Goal: Task Accomplishment & Management: Use online tool/utility

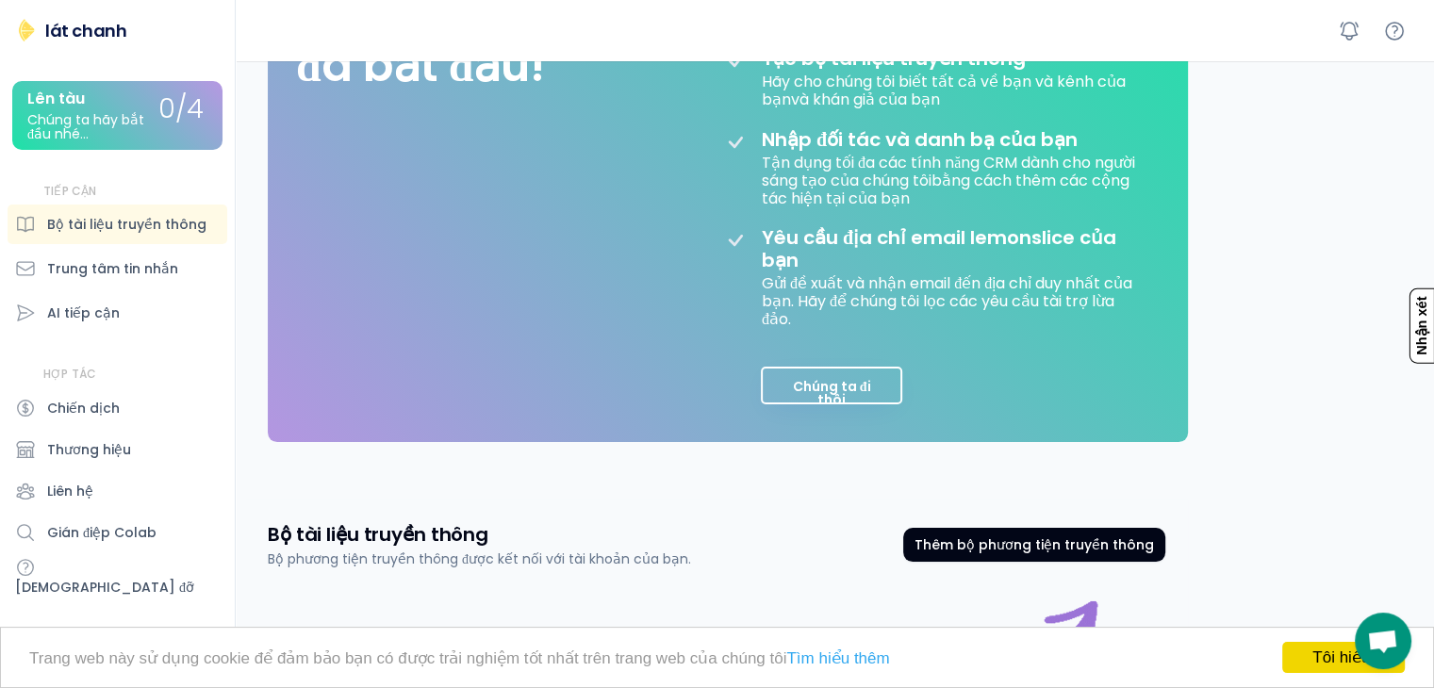
scroll to position [505, 0]
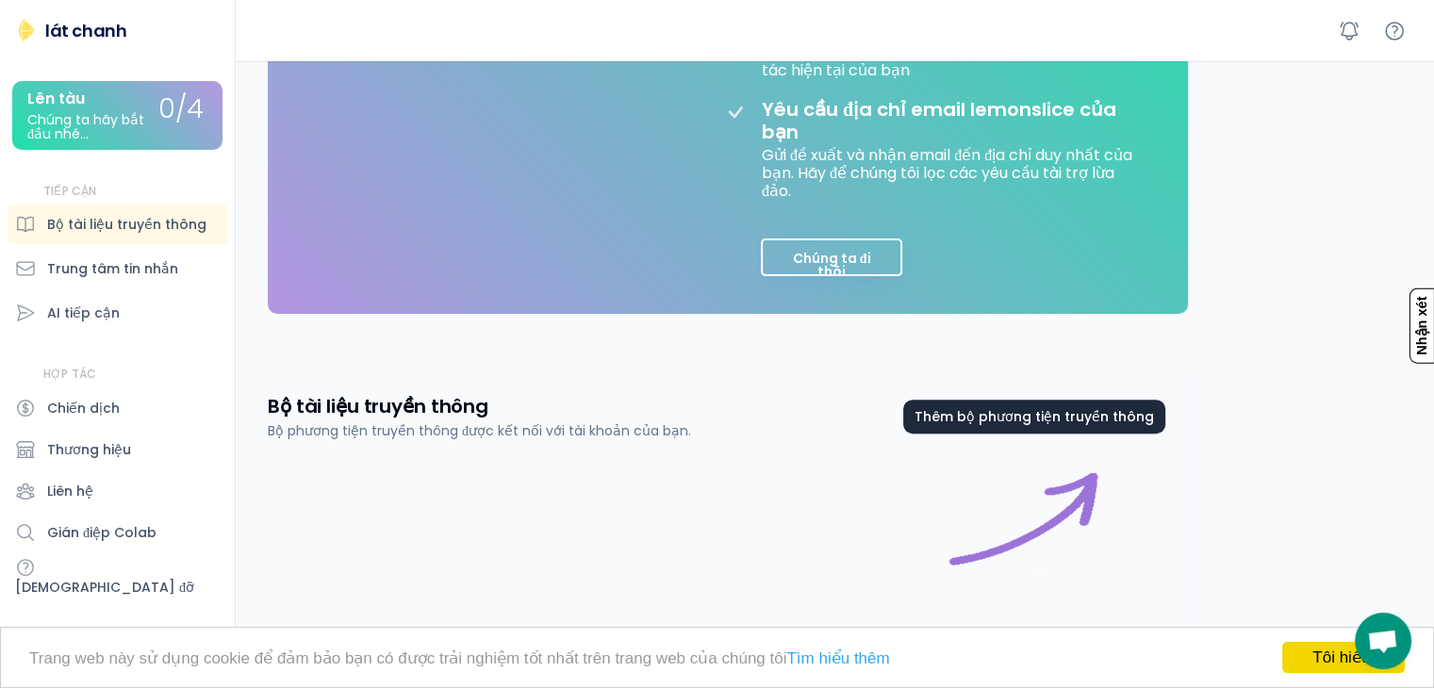
click at [1024, 426] on font "Thêm bộ phương tiện truyền thông" at bounding box center [1035, 416] width 240 height 19
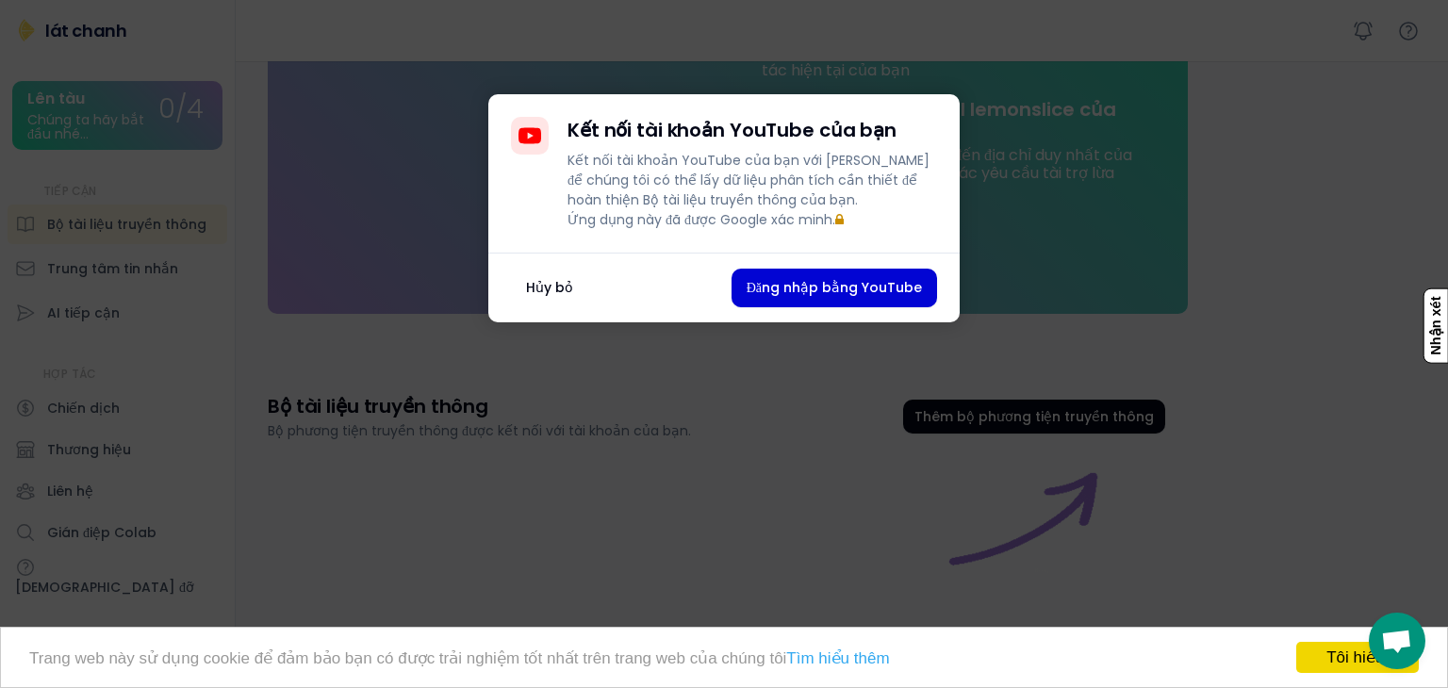
click at [566, 297] on font "Hủy bỏ" at bounding box center [549, 287] width 47 height 19
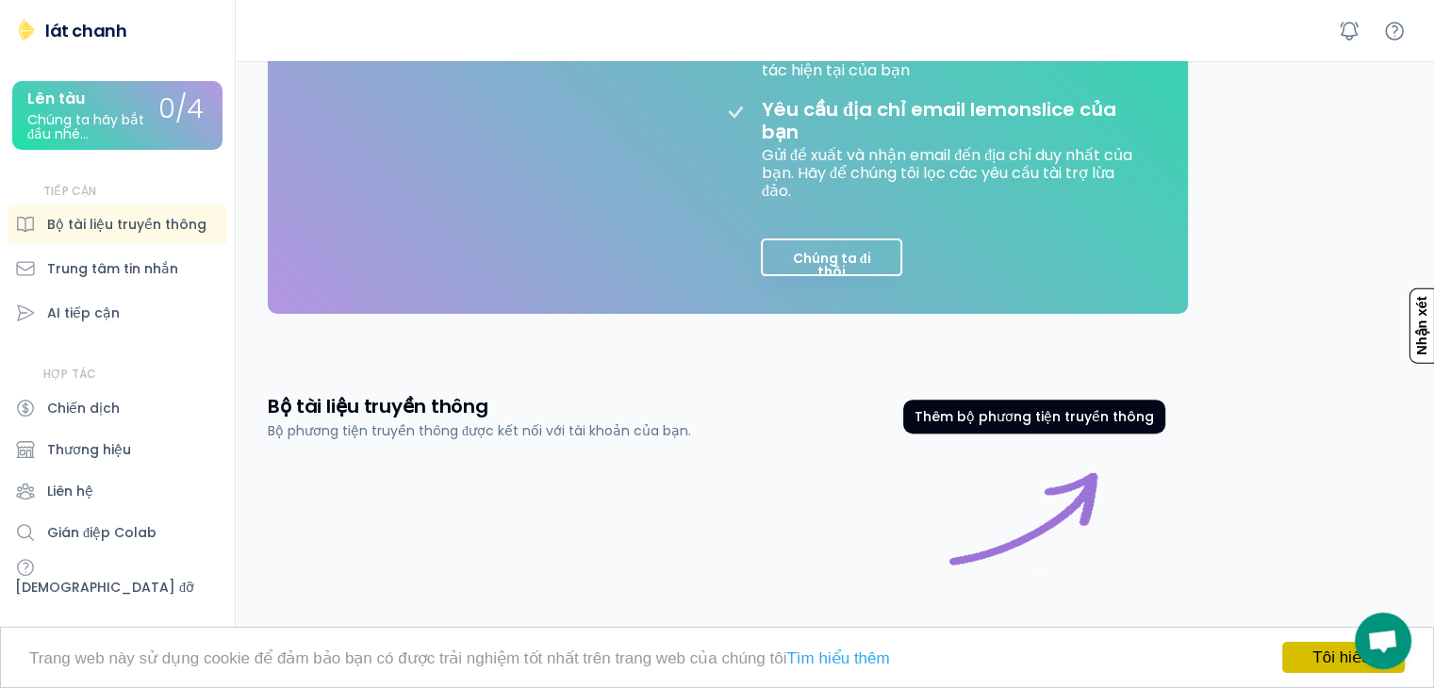
click at [1290, 653] on link "Tôi hiểu!" at bounding box center [1343, 657] width 123 height 31
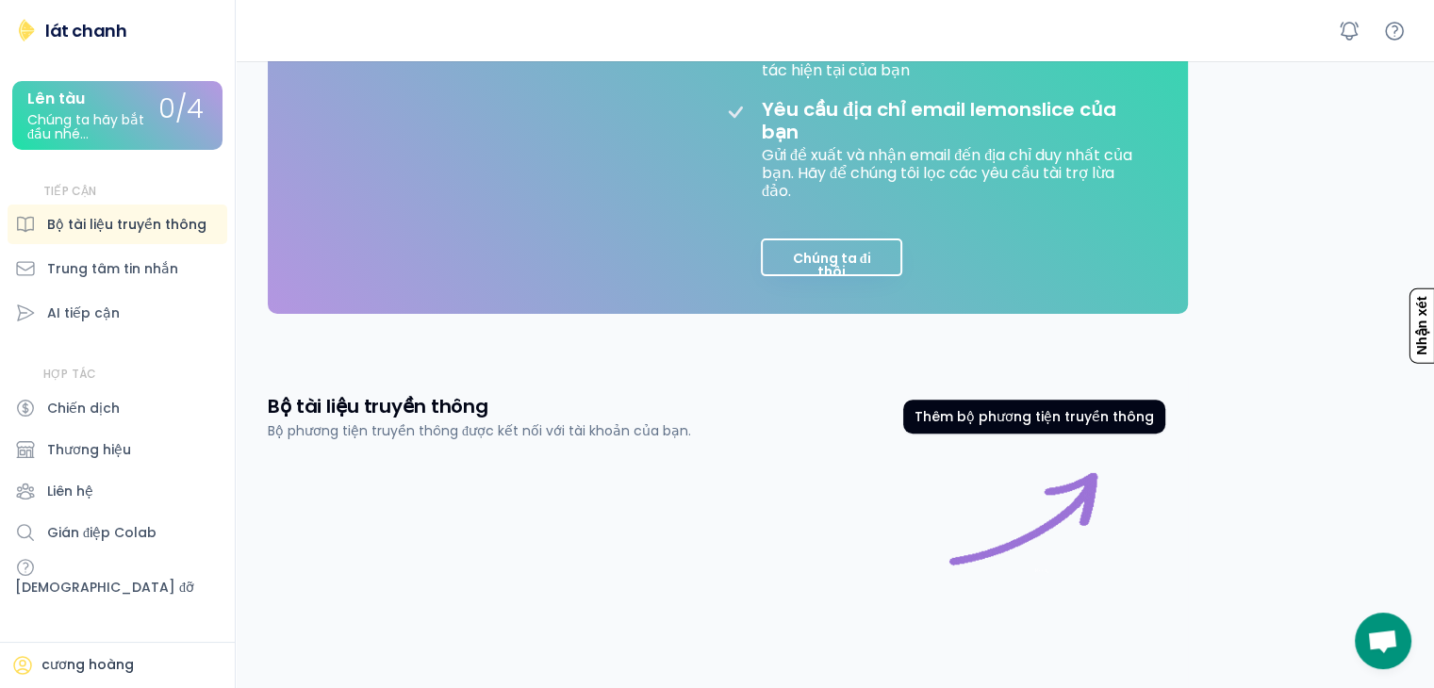
click at [126, 217] on font "Bộ tài liệu truyền thông" at bounding box center [126, 224] width 159 height 19
click at [126, 231] on font "Bộ tài liệu truyền thông" at bounding box center [126, 224] width 159 height 19
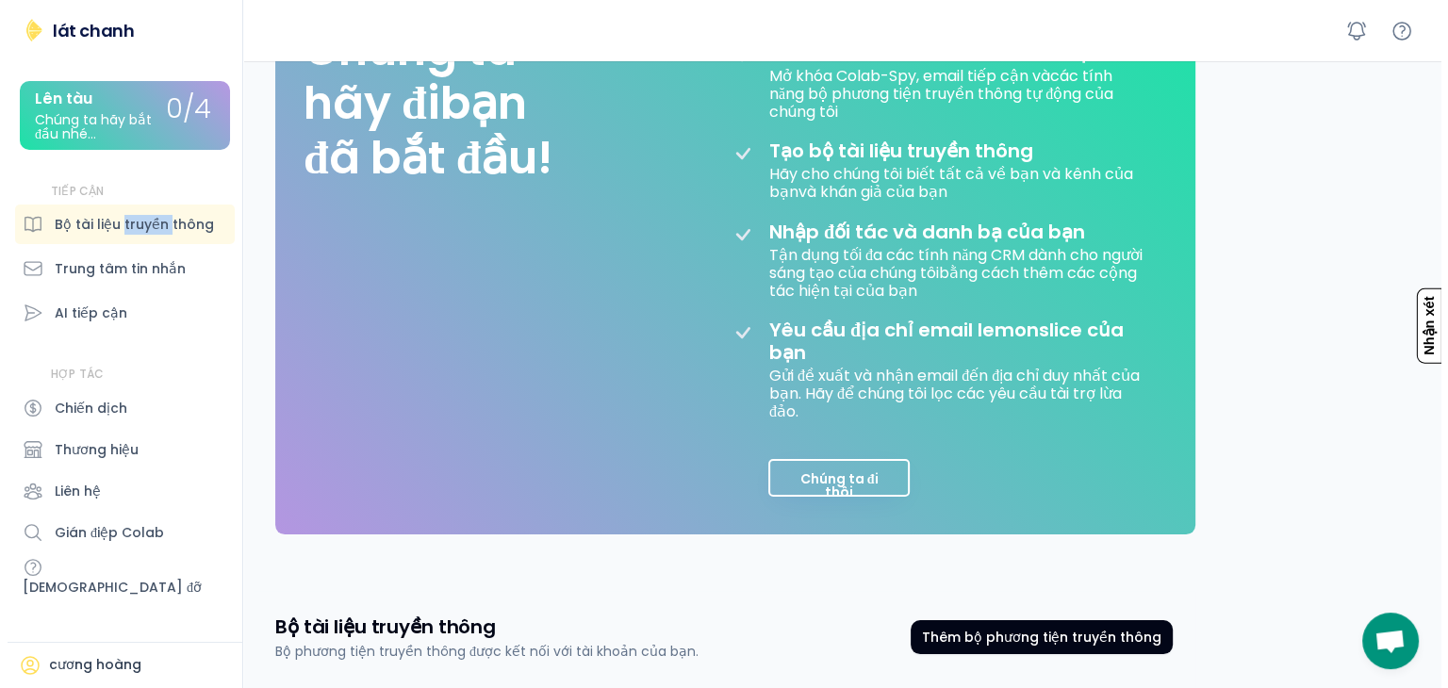
scroll to position [505, 0]
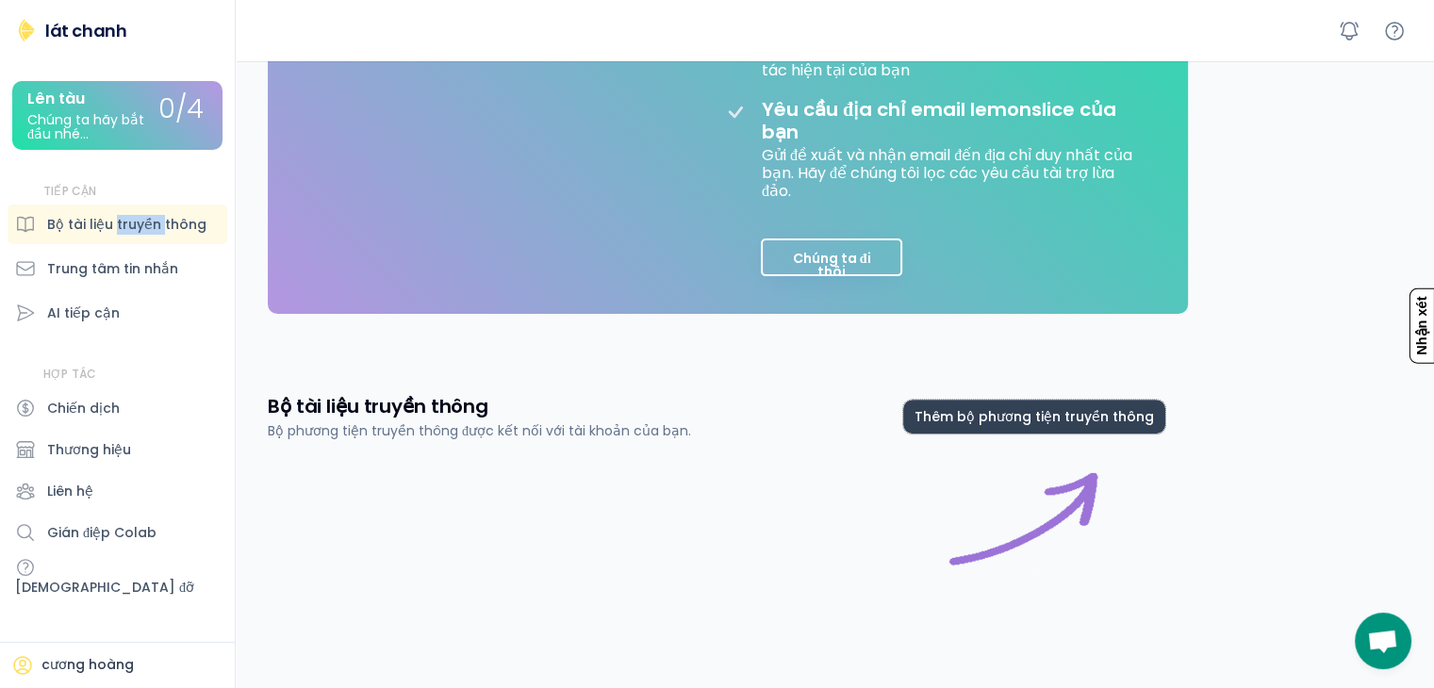
click at [1075, 426] on font "Thêm bộ phương tiện truyền thông" at bounding box center [1035, 416] width 240 height 19
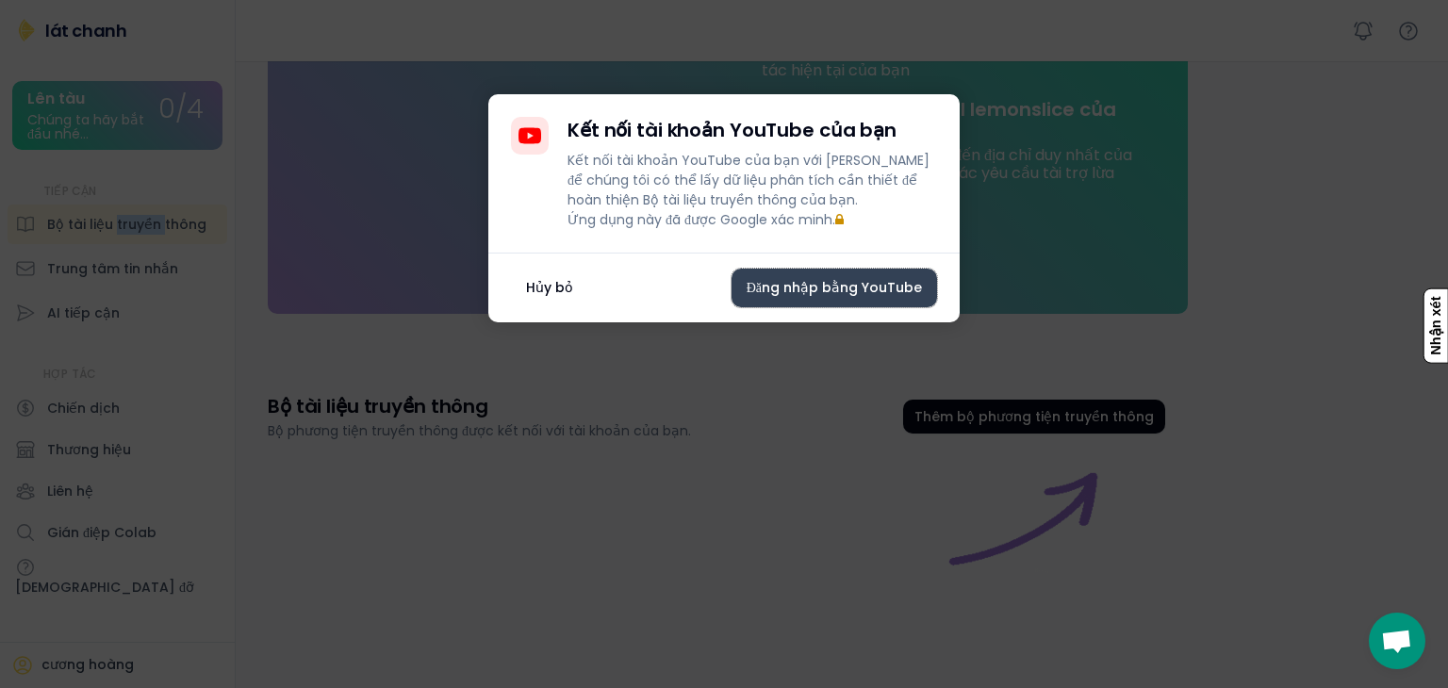
click at [773, 297] on font "Đăng nhập bằng YouTube" at bounding box center [834, 287] width 175 height 19
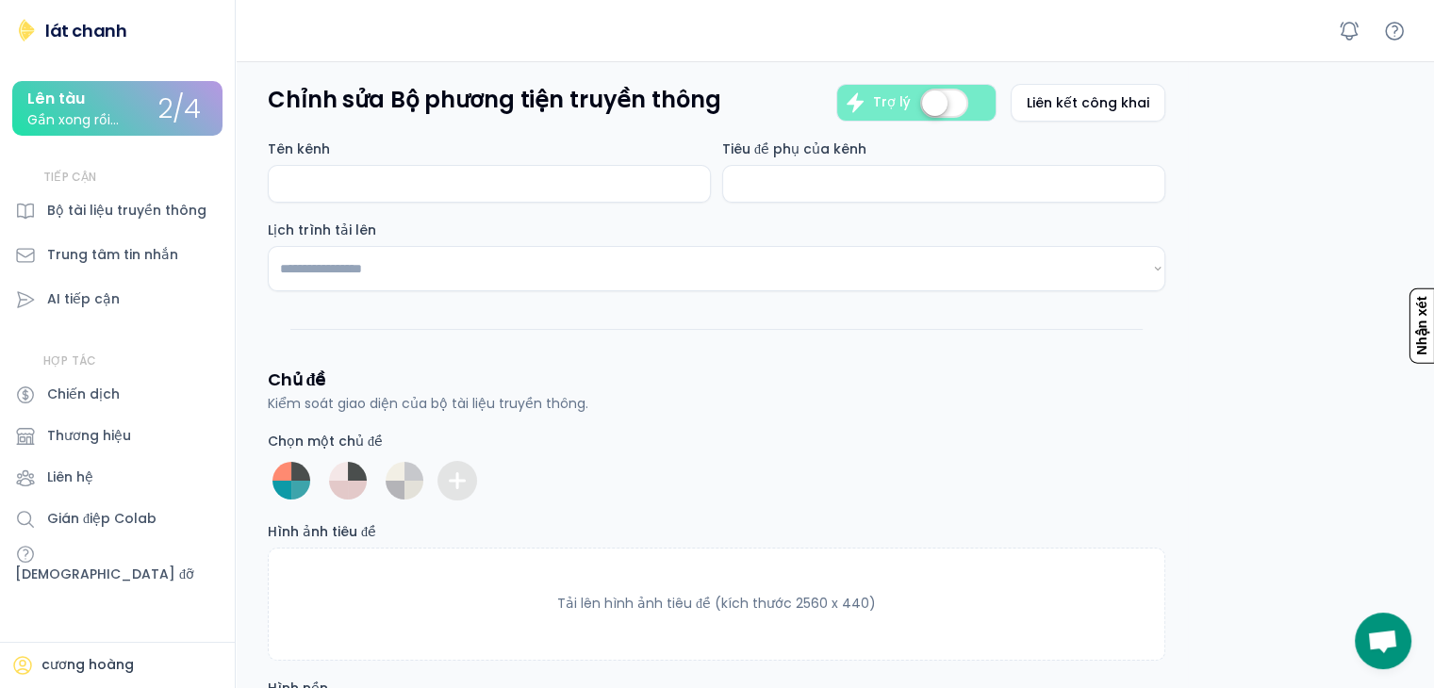
click at [521, 175] on input "input" at bounding box center [489, 184] width 443 height 38
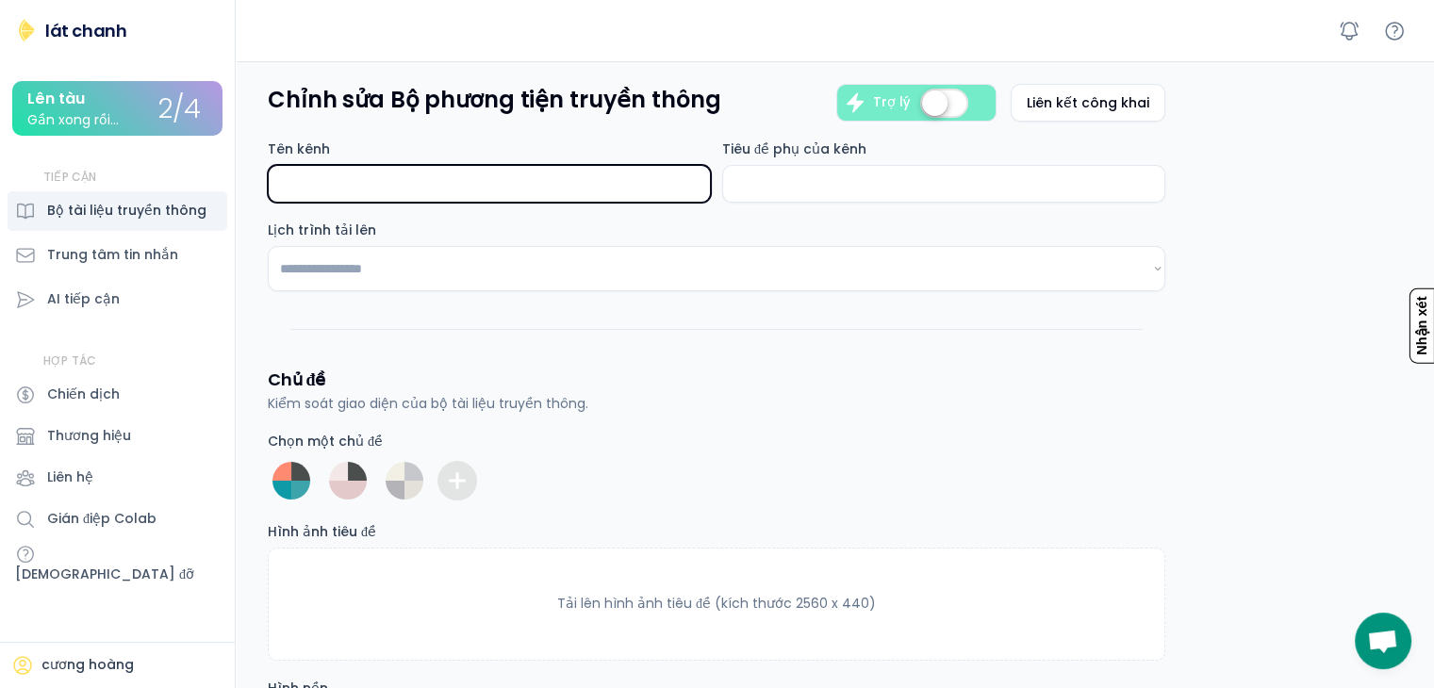
click at [128, 214] on font "Bộ tài liệu truyền thông" at bounding box center [126, 210] width 159 height 19
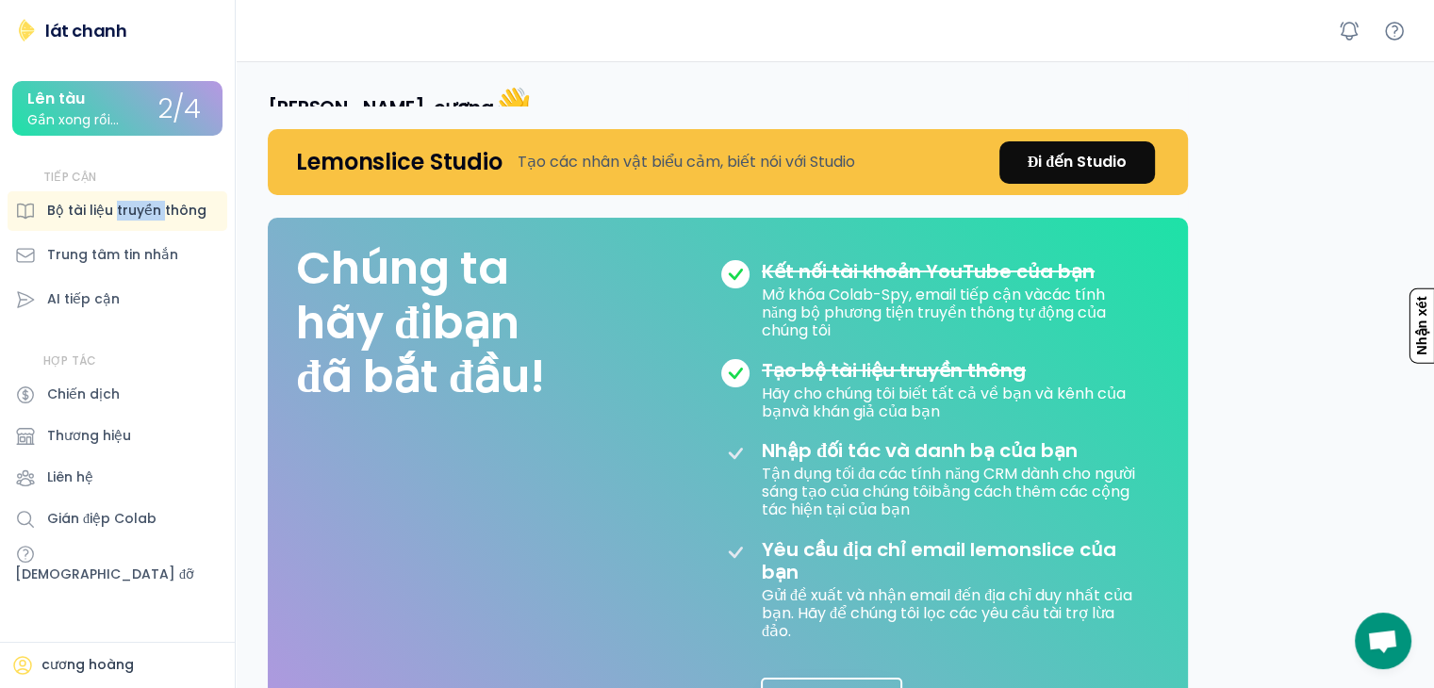
click at [128, 214] on font "Bộ tài liệu truyền thông" at bounding box center [126, 210] width 159 height 19
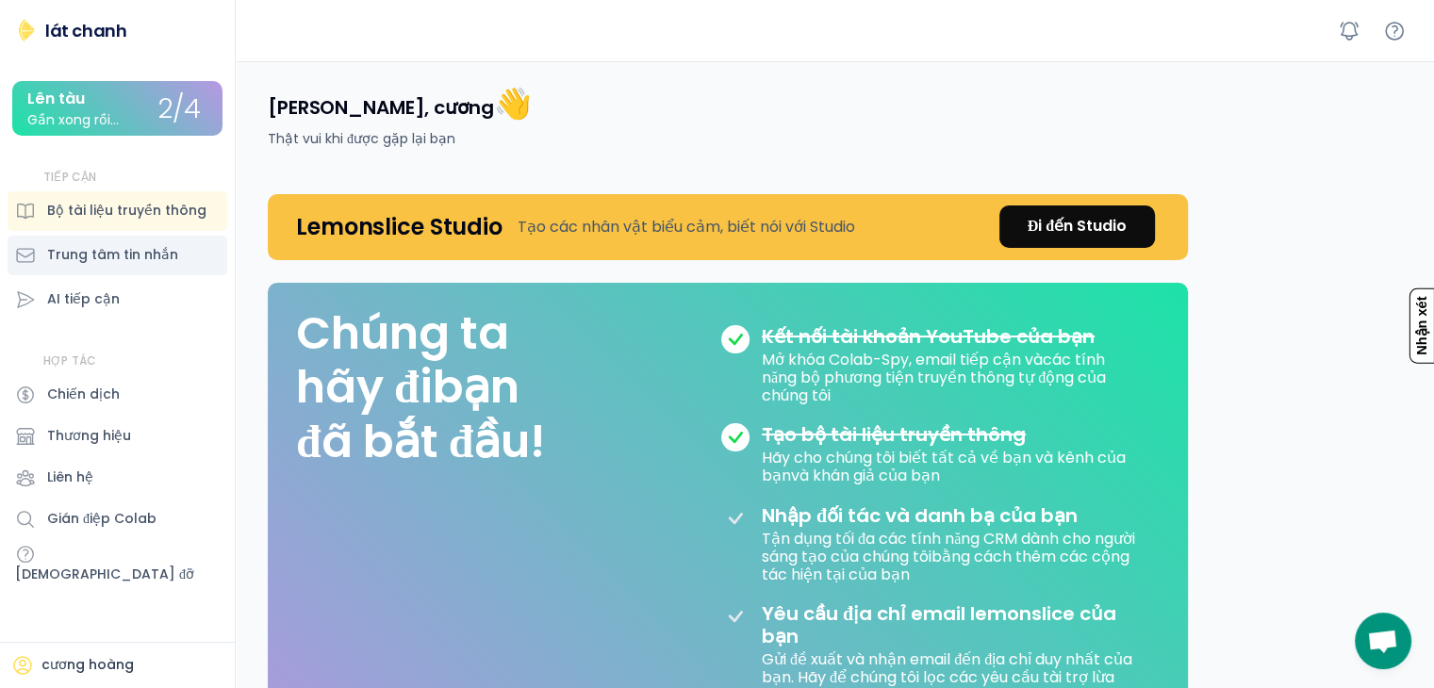
click at [93, 261] on font "Trung tâm tin nhắn" at bounding box center [112, 254] width 131 height 19
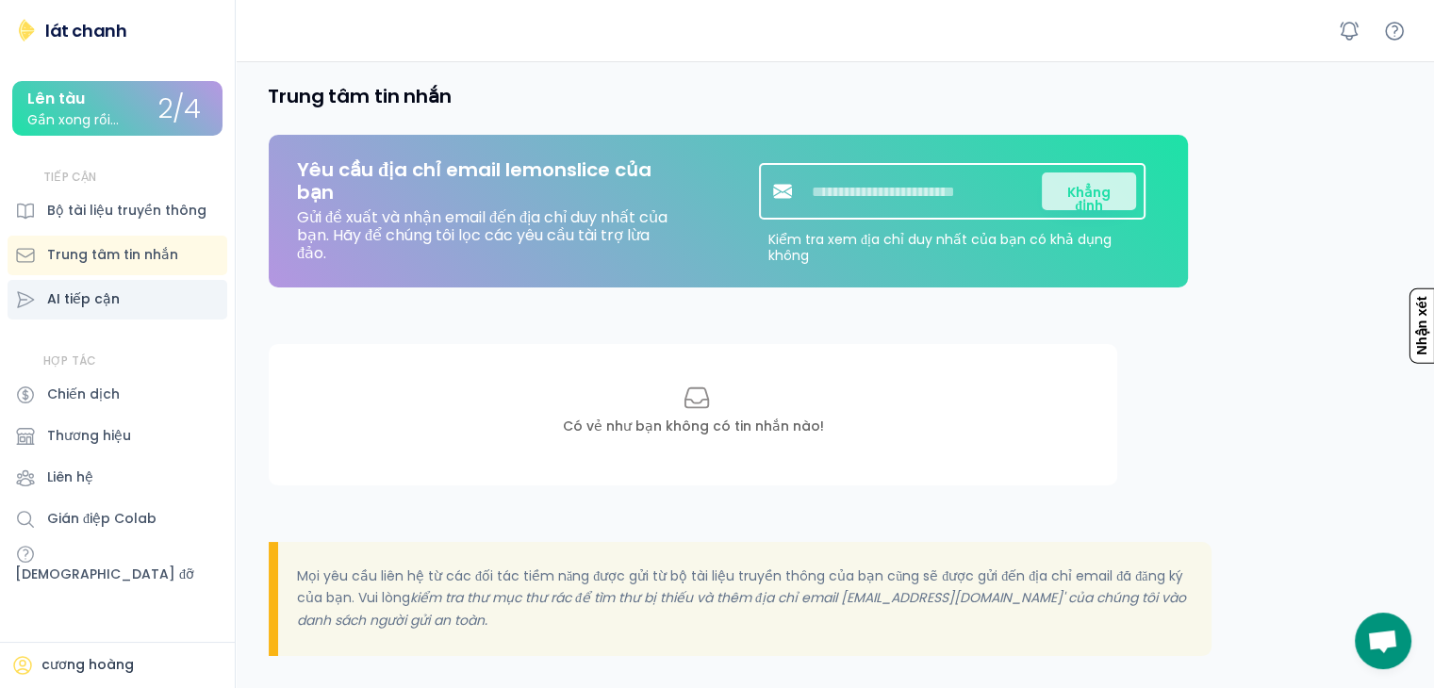
click at [121, 302] on div "AI tiếp cận" at bounding box center [118, 300] width 220 height 40
select select "**********"
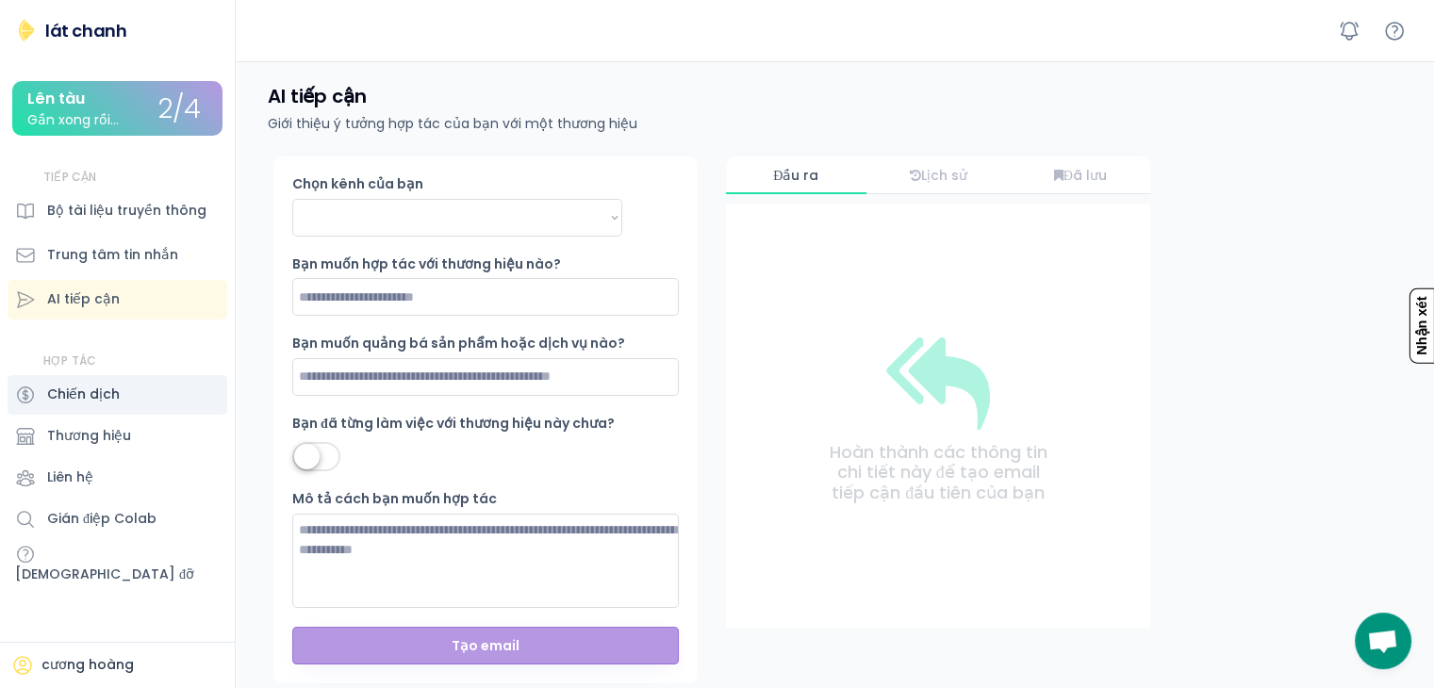
click at [101, 401] on font "Chiến dịch" at bounding box center [83, 394] width 73 height 19
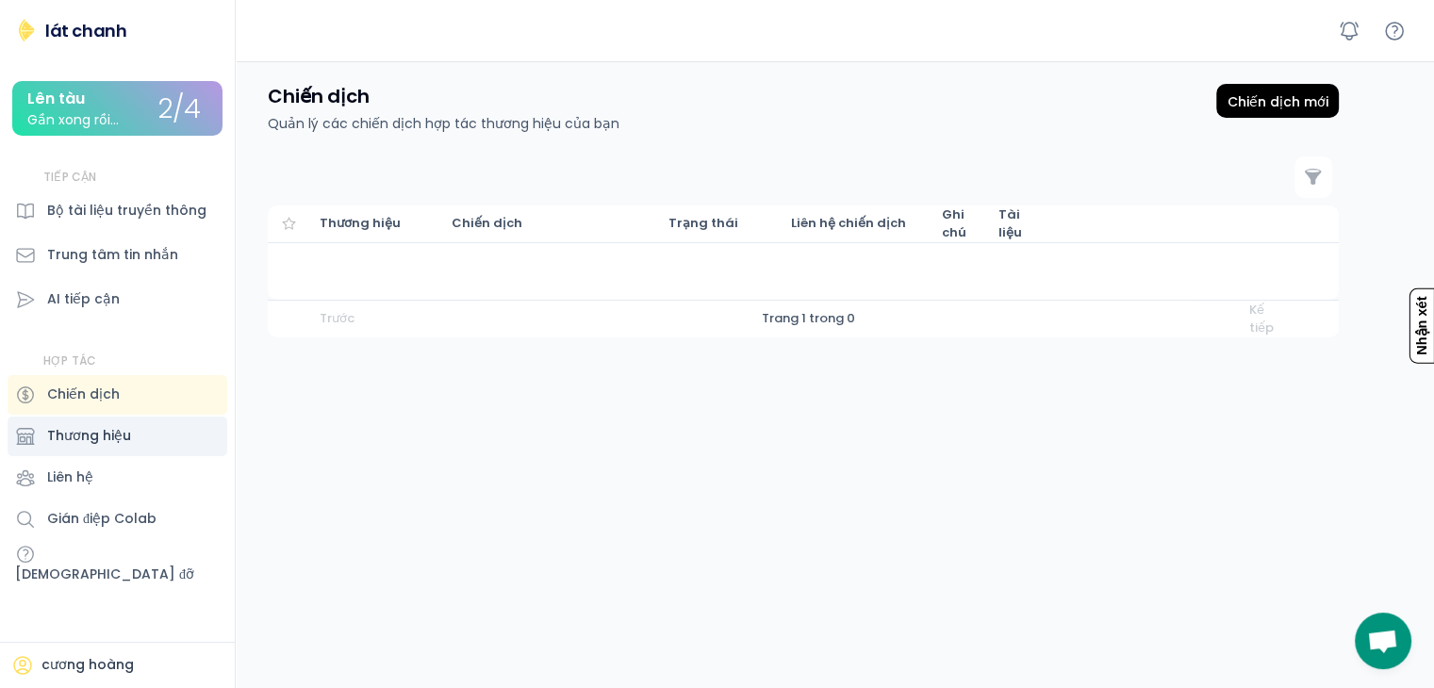
click at [124, 426] on div "Thương hiệu" at bounding box center [89, 436] width 84 height 20
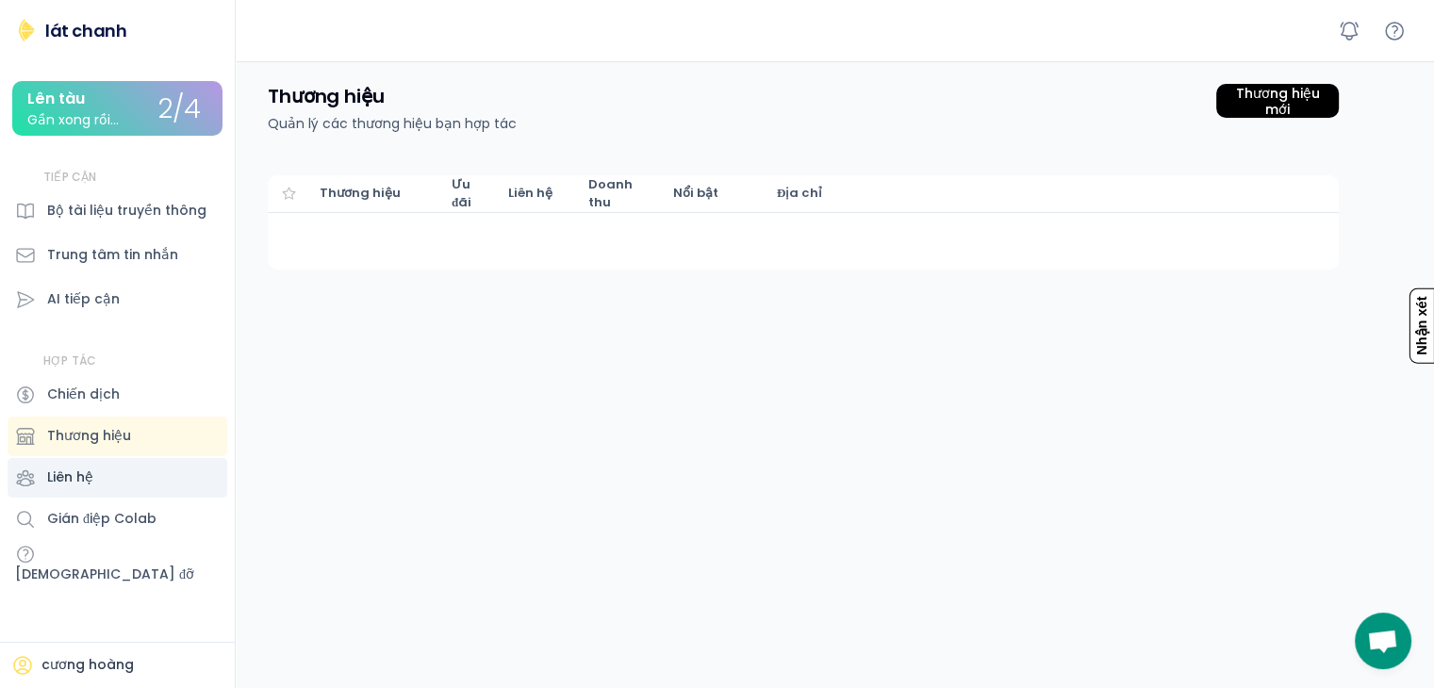
click at [103, 473] on div "Liên hệ" at bounding box center [118, 478] width 220 height 40
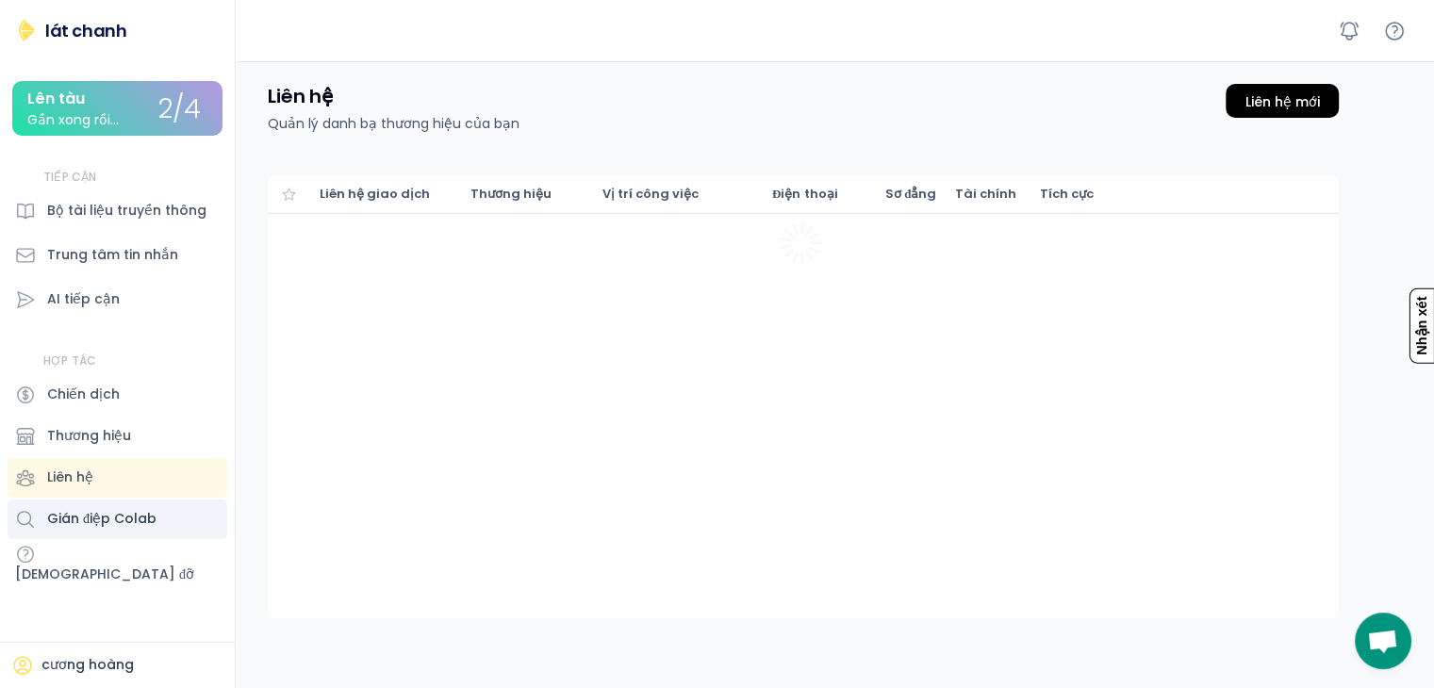
click at [80, 528] on font "Gián điệp Colab" at bounding box center [101, 518] width 109 height 19
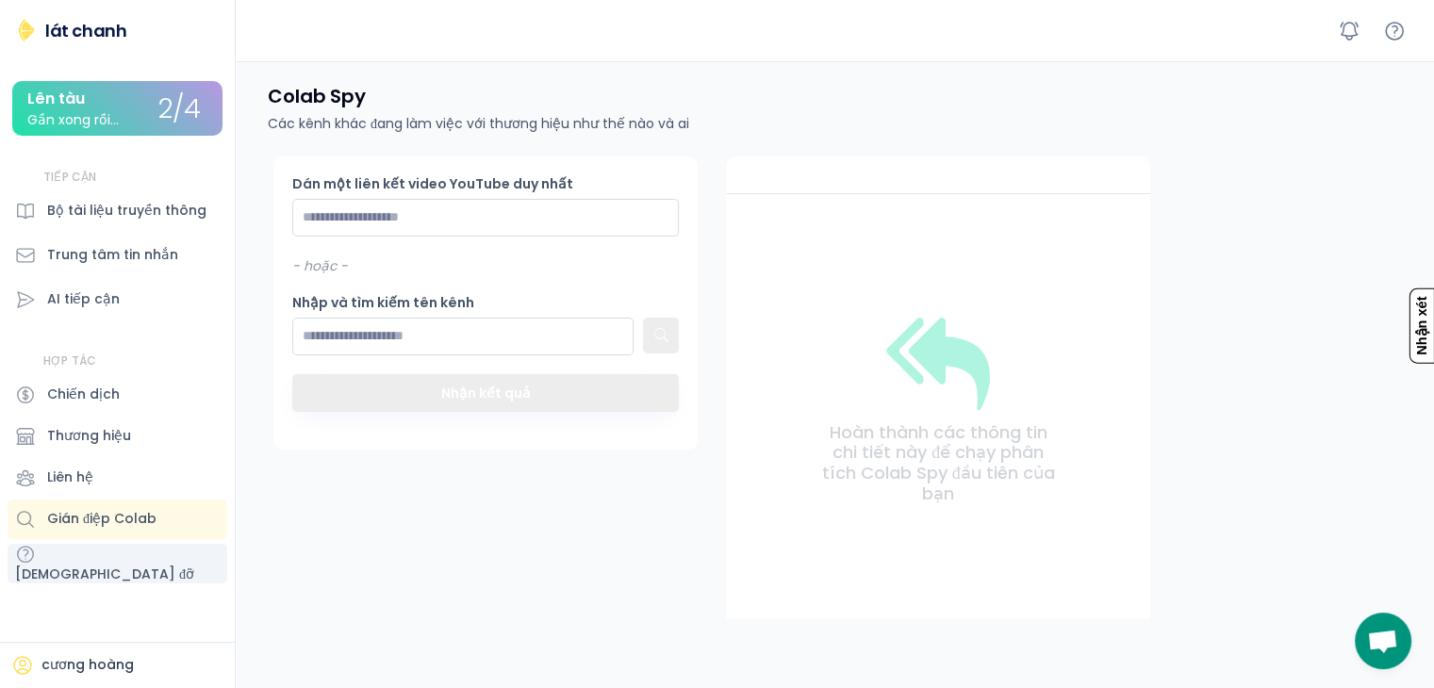
click at [96, 565] on div "[DEMOGRAPHIC_DATA] đỡ" at bounding box center [104, 575] width 179 height 20
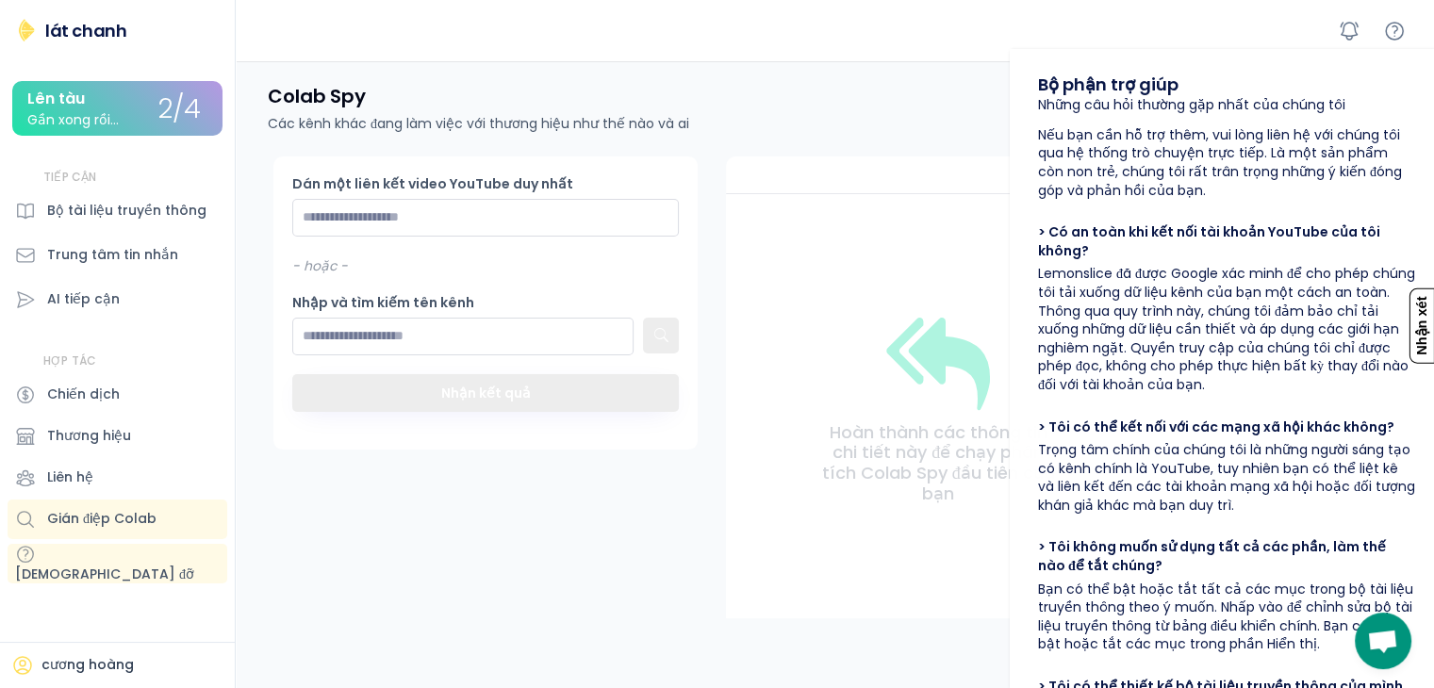
click at [119, 93] on div "Lên tàu Gần xong rồi..." at bounding box center [92, 109] width 131 height 37
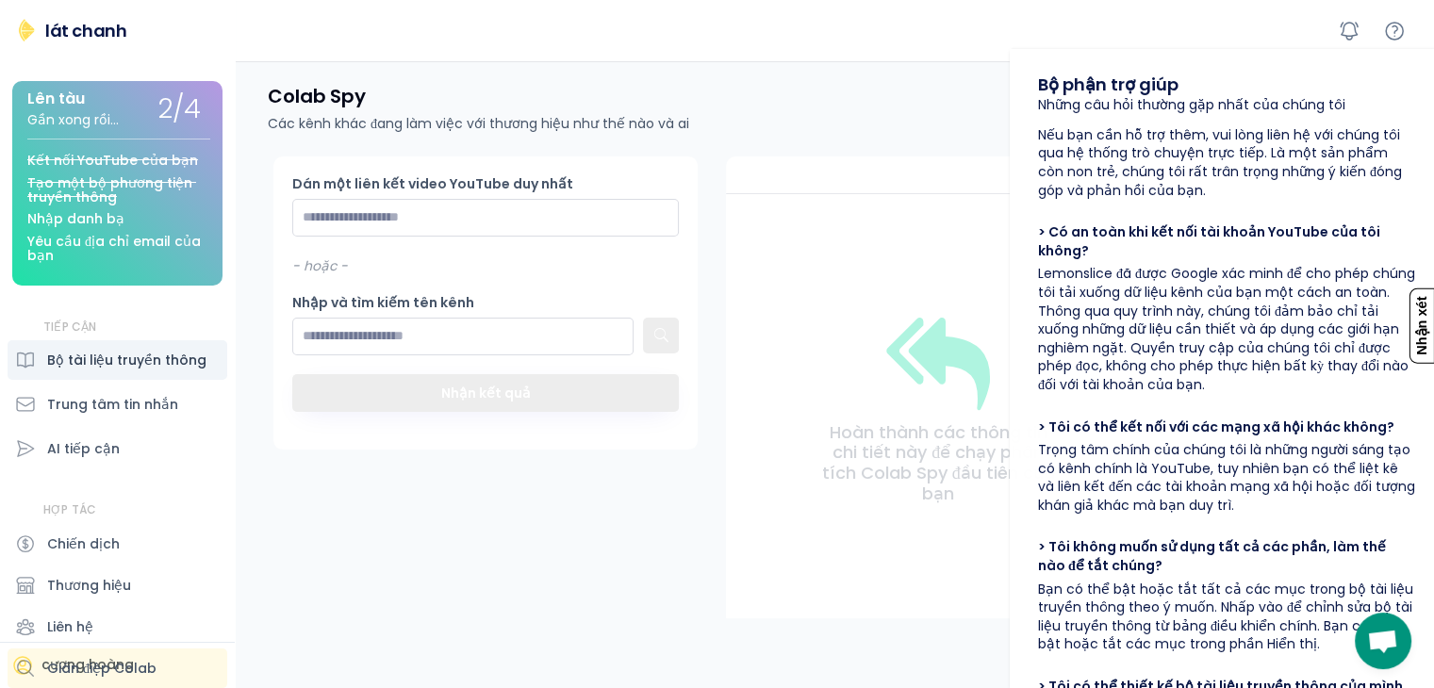
click at [87, 374] on div "Bộ tài liệu truyền thông" at bounding box center [118, 360] width 220 height 40
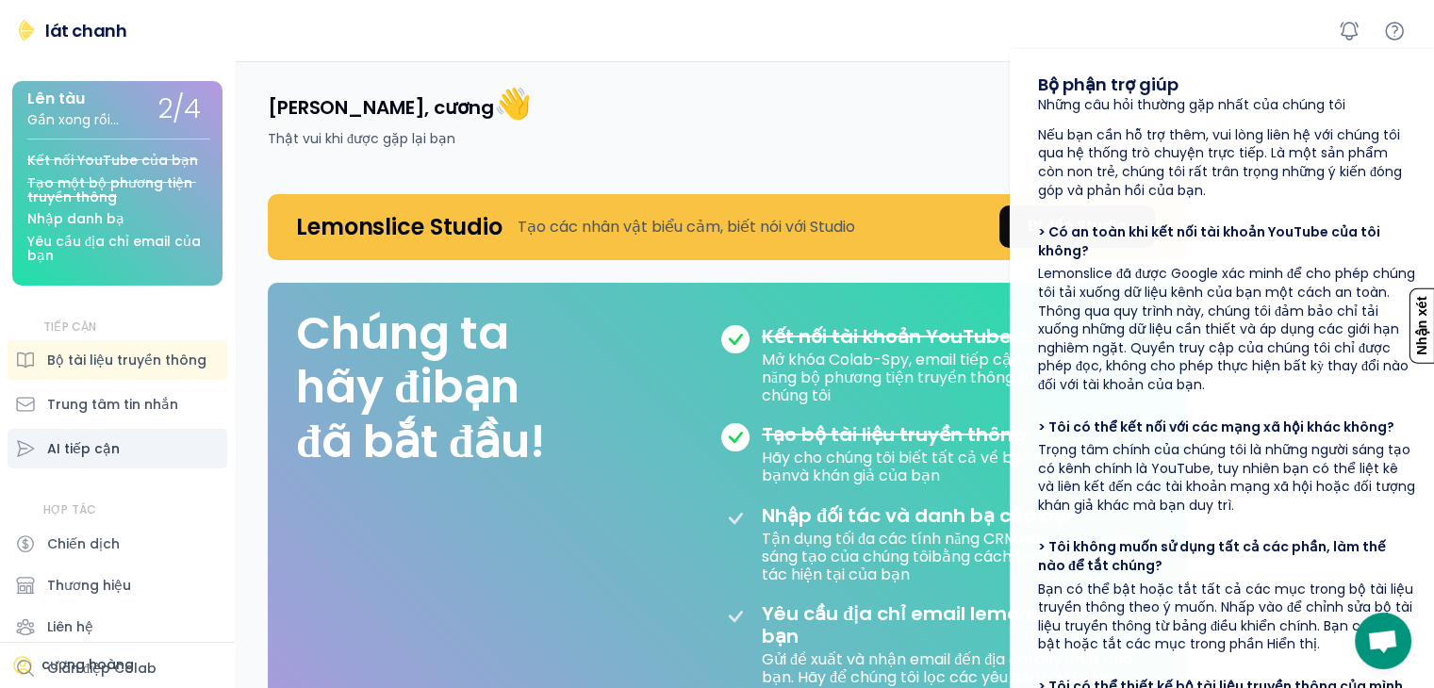
click at [70, 430] on div "AI tiếp cận" at bounding box center [118, 449] width 220 height 40
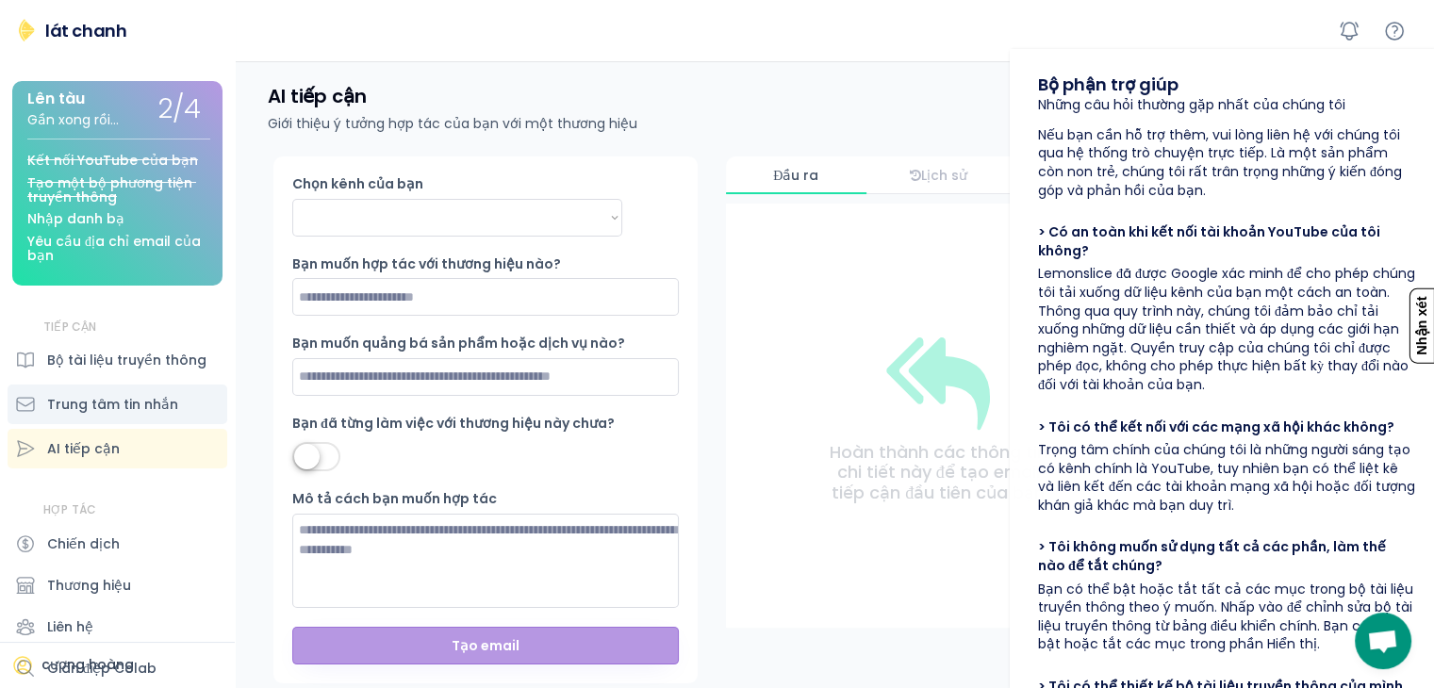
click at [87, 408] on font "Trung tâm tin nhắn" at bounding box center [112, 404] width 131 height 19
